Goal: Book appointment/travel/reservation

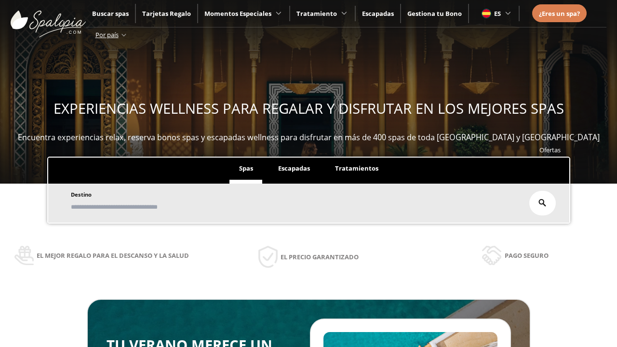
click at [294, 169] on span "Escapadas" at bounding box center [294, 168] width 32 height 9
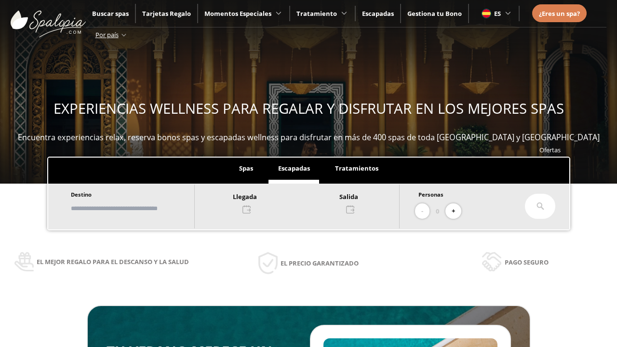
click at [136, 208] on input "text" at bounding box center [128, 208] width 120 height 17
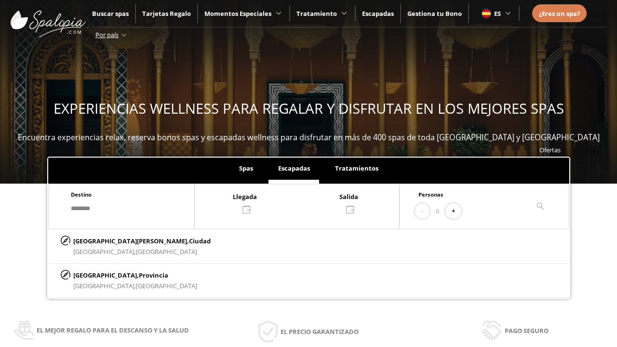
click at [307, 202] on div at bounding box center [297, 202] width 204 height 23
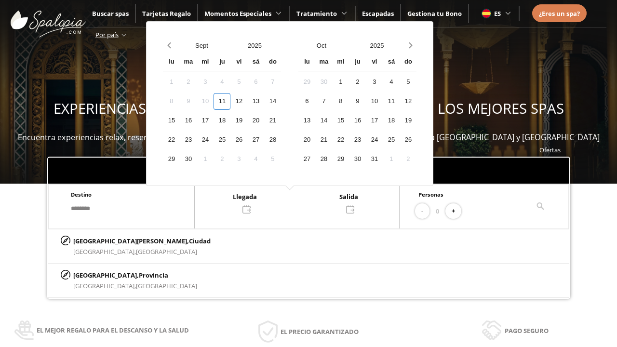
click at [264, 101] on div "13" at bounding box center [255, 101] width 17 height 17
click at [281, 101] on div "14" at bounding box center [272, 101] width 17 height 17
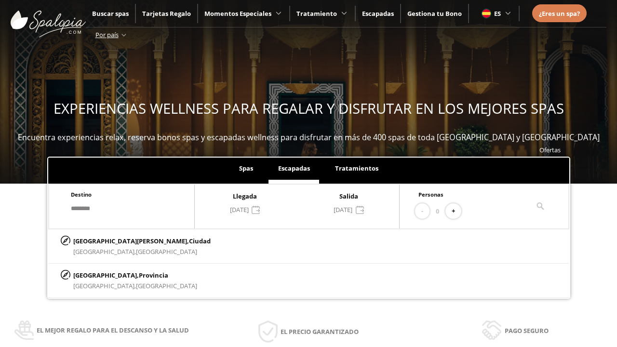
click at [456, 211] on button "+" at bounding box center [453, 211] width 16 height 16
click at [121, 241] on p "[GEOGRAPHIC_DATA][PERSON_NAME], [GEOGRAPHIC_DATA]" at bounding box center [141, 241] width 137 height 11
type input "**********"
